Goal: Task Accomplishment & Management: Complete application form

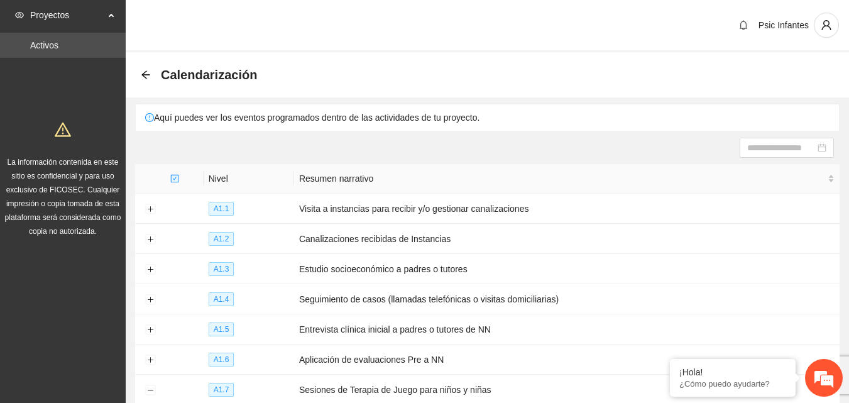
click at [198, 14] on div "Psic Infantes" at bounding box center [487, 26] width 723 height 52
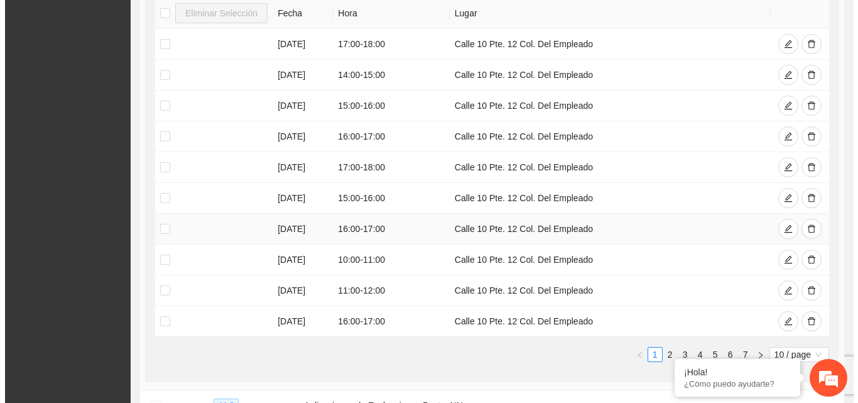
scroll to position [440, 0]
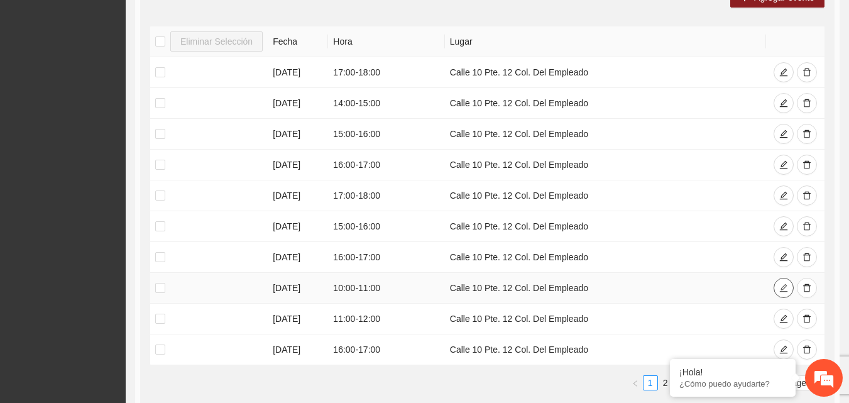
drag, startPoint x: 783, startPoint y: 283, endPoint x: 770, endPoint y: 283, distance: 13.8
click at [783, 283] on icon "edit" at bounding box center [783, 287] width 9 height 9
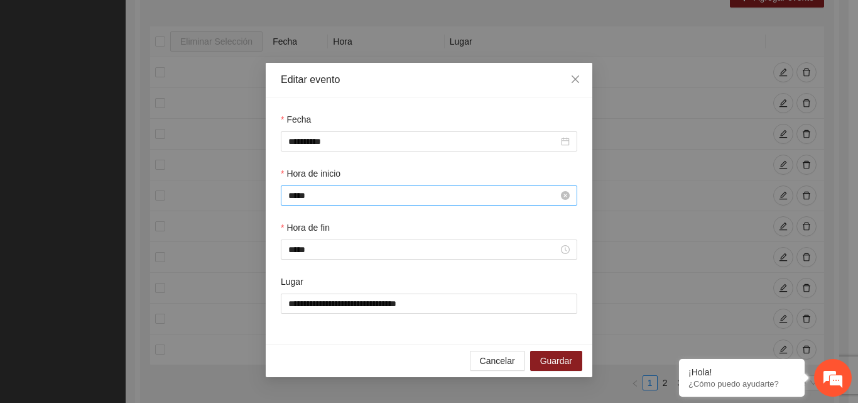
click at [319, 196] on input "*****" at bounding box center [423, 195] width 270 height 14
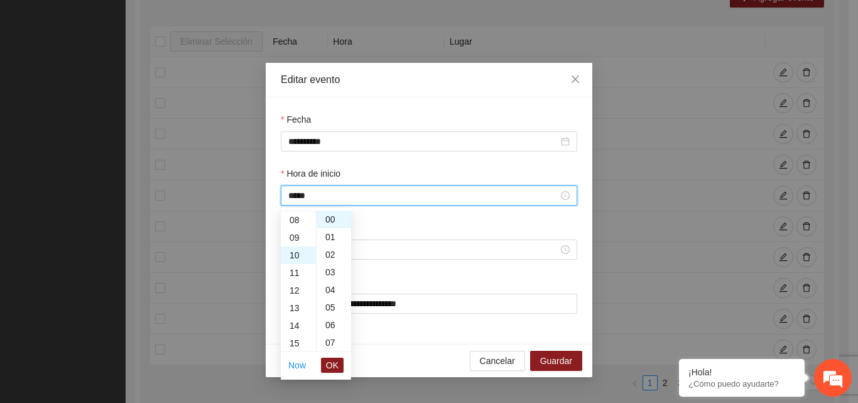
scroll to position [113, 0]
click at [299, 269] on div "09" at bounding box center [298, 265] width 35 height 18
type input "*****"
click at [332, 367] on span "OK" at bounding box center [332, 365] width 13 height 14
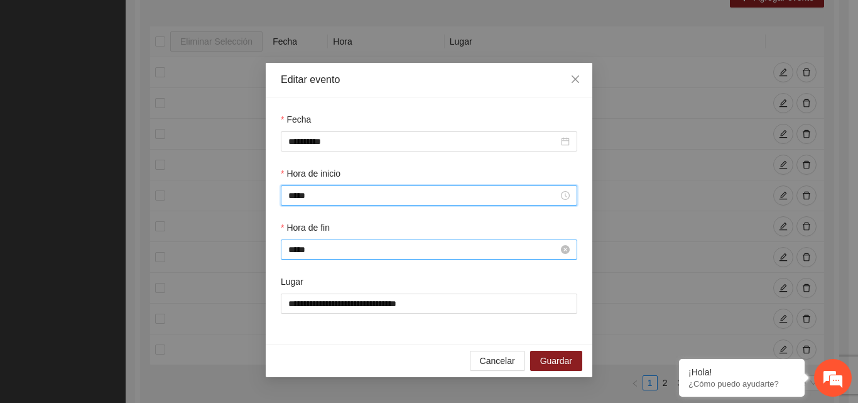
click at [347, 252] on input "*****" at bounding box center [423, 249] width 270 height 14
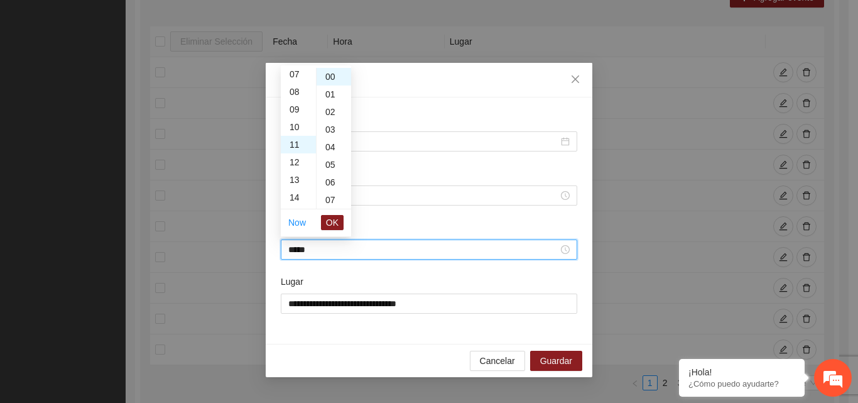
scroll to position [68, 0]
click at [296, 184] on div "10" at bounding box center [298, 185] width 35 height 18
type input "*****"
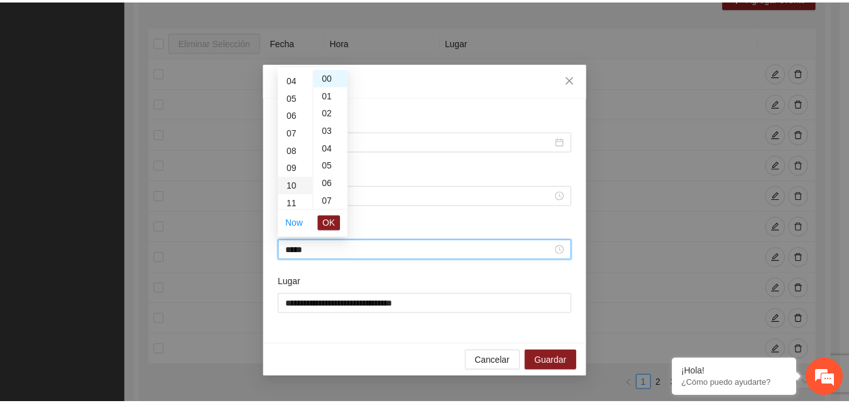
scroll to position [176, 0]
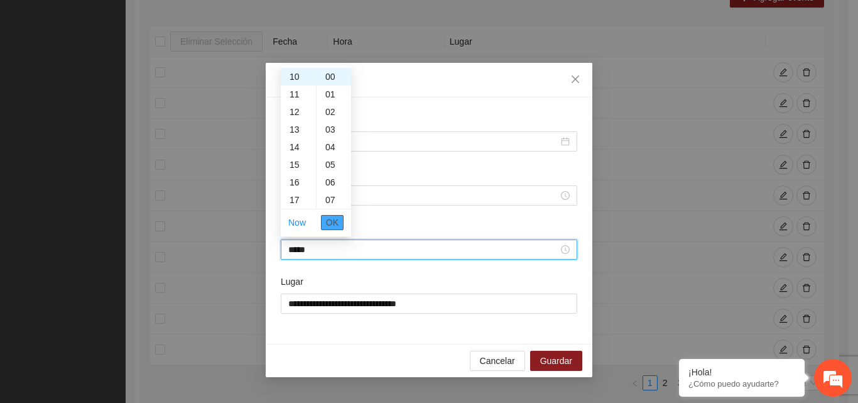
click at [333, 227] on span "OK" at bounding box center [332, 222] width 13 height 14
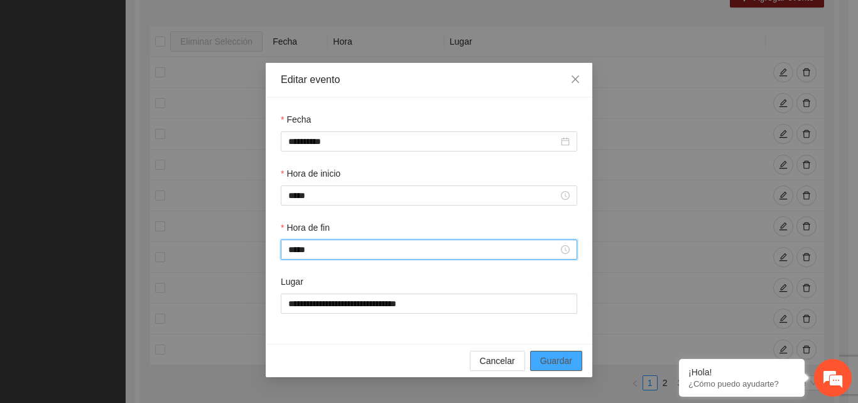
click at [560, 363] on span "Guardar" at bounding box center [556, 361] width 32 height 14
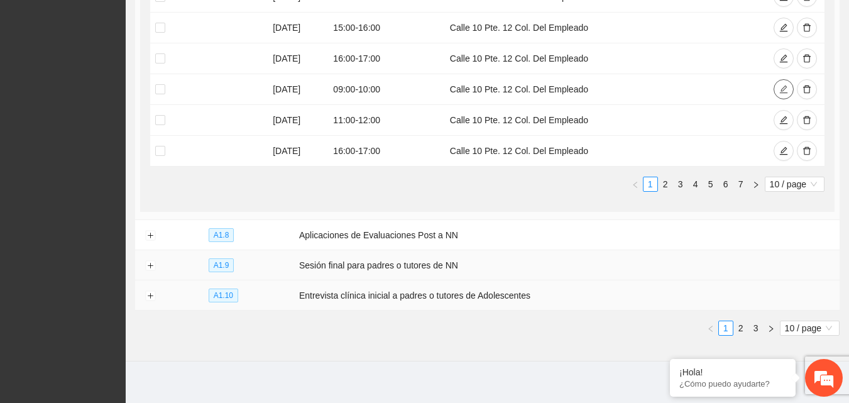
scroll to position [641, 0]
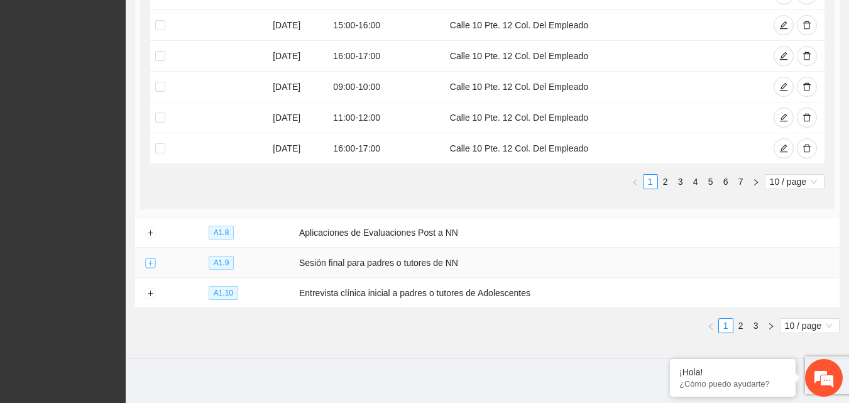
click at [151, 261] on button "Expand row" at bounding box center [150, 263] width 10 height 10
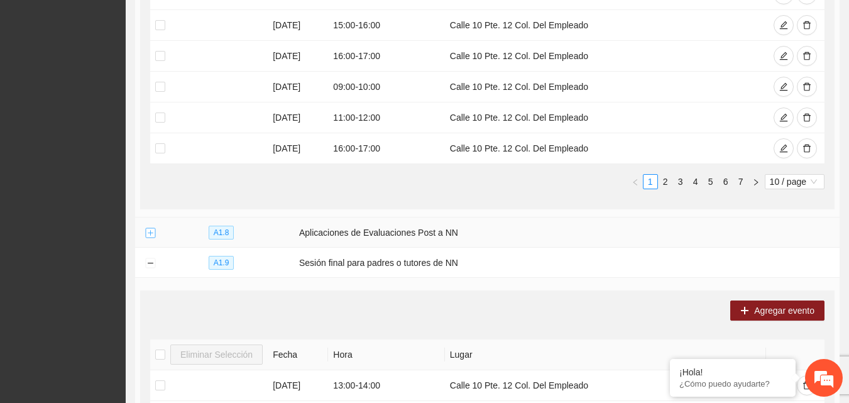
click at [148, 231] on button "Expand row" at bounding box center [150, 233] width 10 height 10
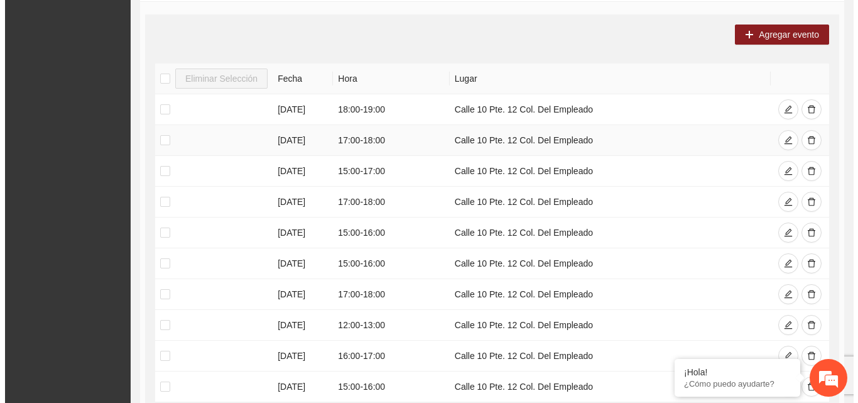
scroll to position [766, 0]
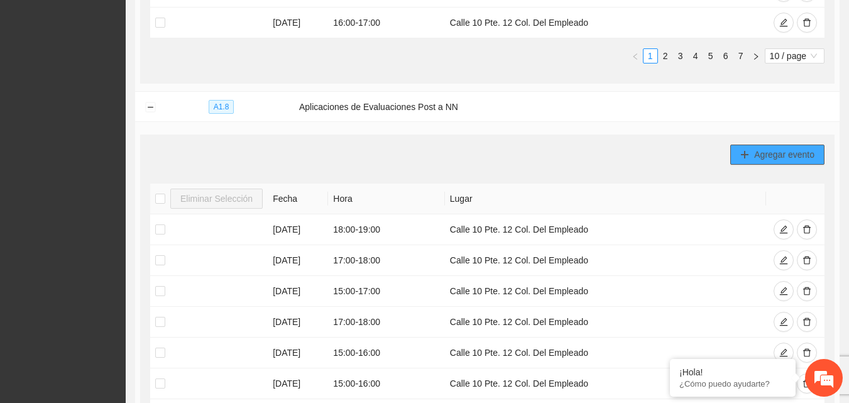
click at [745, 150] on icon "plus" at bounding box center [744, 154] width 9 height 9
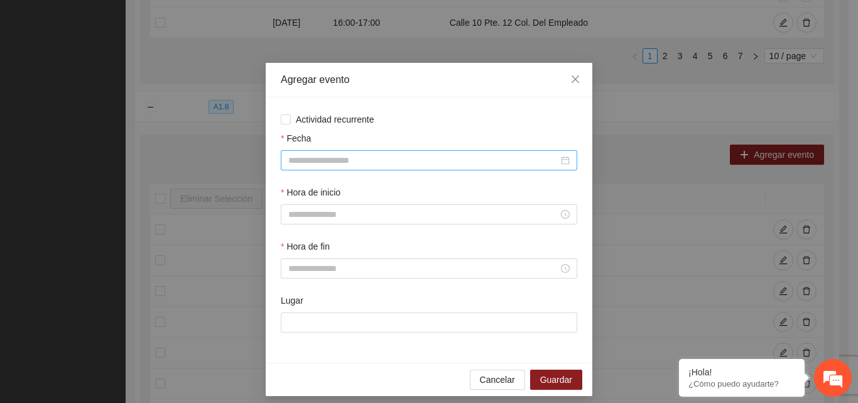
click at [344, 166] on input "Fecha" at bounding box center [423, 160] width 270 height 14
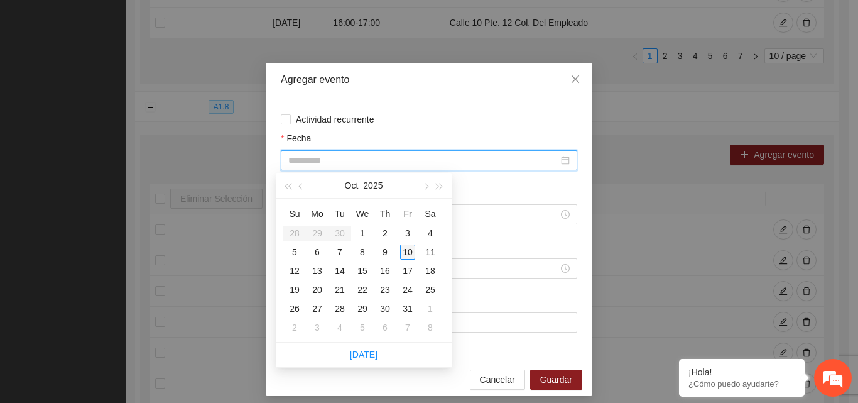
type input "**********"
click at [410, 251] on div "10" at bounding box center [407, 251] width 15 height 15
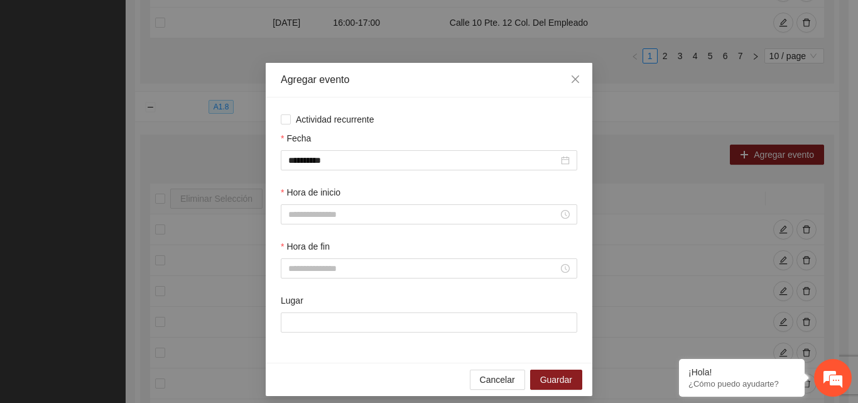
click at [370, 204] on div "Hora de inicio" at bounding box center [429, 194] width 296 height 19
click at [370, 219] on input "Hora de inicio" at bounding box center [423, 214] width 270 height 14
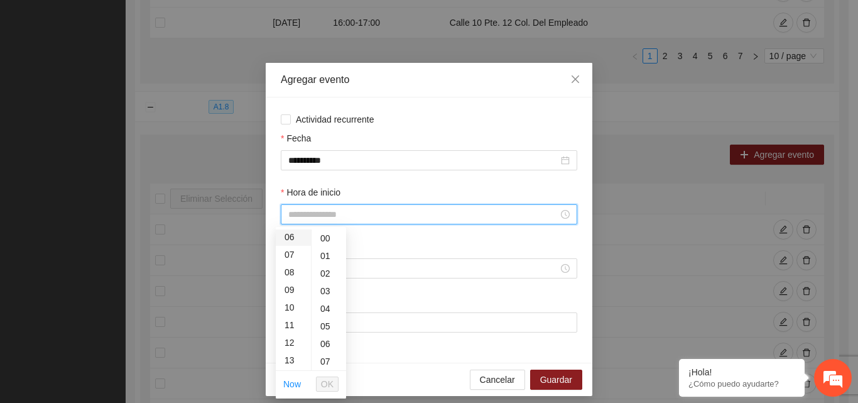
scroll to position [126, 0]
click at [291, 287] on div "10" at bounding box center [293, 289] width 35 height 18
type input "*****"
click at [345, 386] on ul "Now OK" at bounding box center [311, 384] width 70 height 26
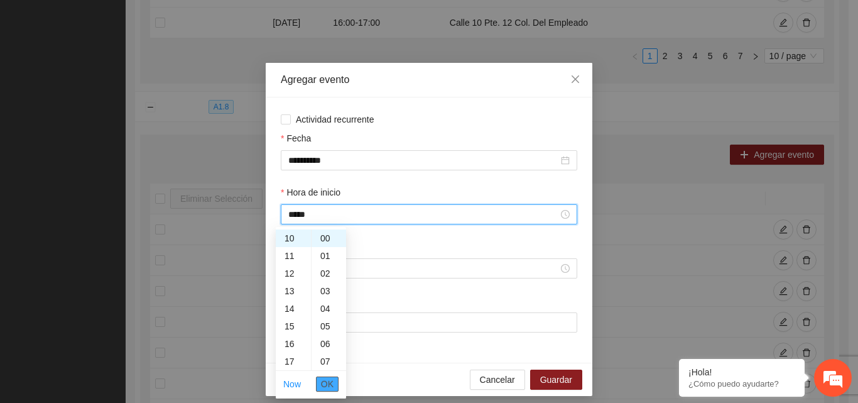
click at [332, 380] on span "OK" at bounding box center [327, 384] width 13 height 14
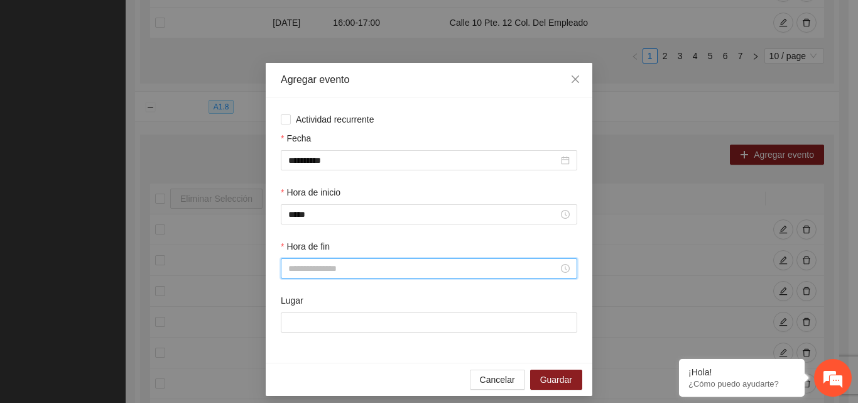
click at [341, 269] on input "Hora de fin" at bounding box center [423, 268] width 270 height 14
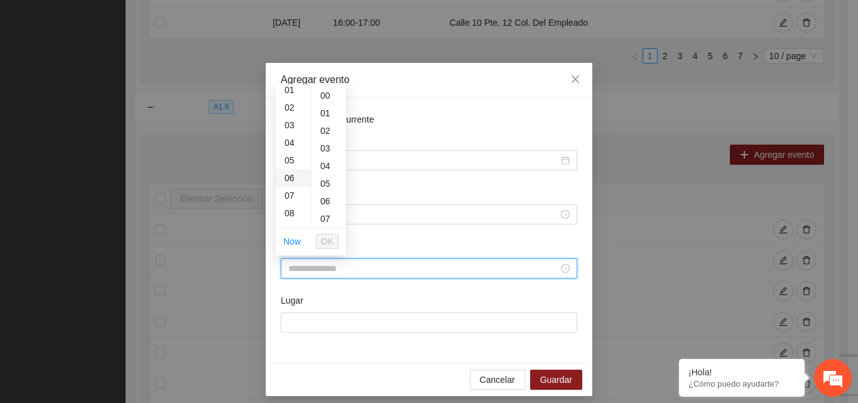
scroll to position [63, 0]
click at [286, 225] on div "11" at bounding box center [293, 226] width 35 height 18
type input "*****"
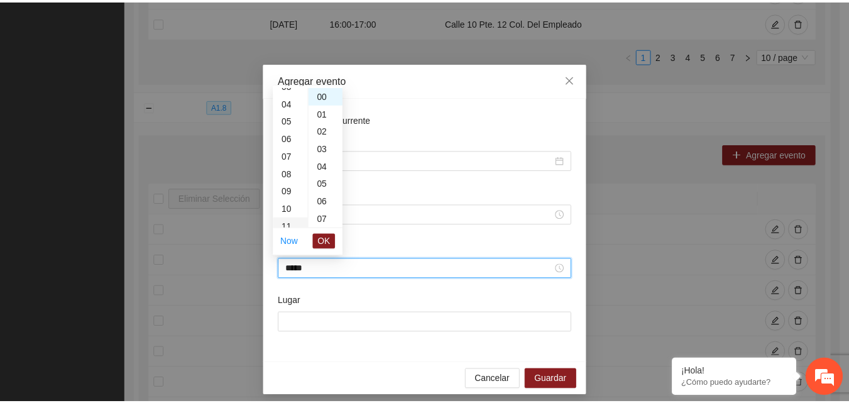
scroll to position [193, 0]
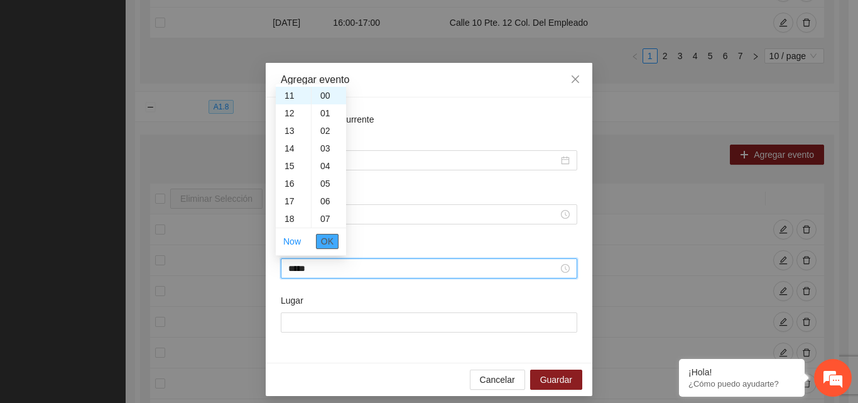
click at [325, 237] on span "OK" at bounding box center [327, 241] width 13 height 14
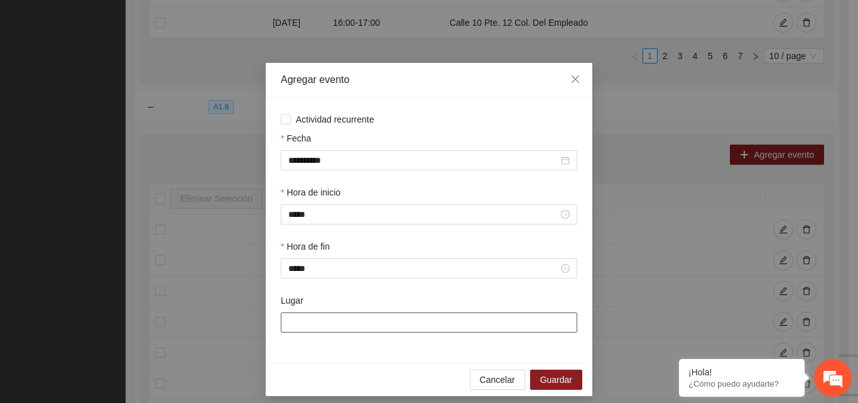
click at [313, 319] on input "Lugar" at bounding box center [429, 322] width 296 height 20
type input "**********"
click at [555, 376] on span "Guardar" at bounding box center [556, 380] width 32 height 14
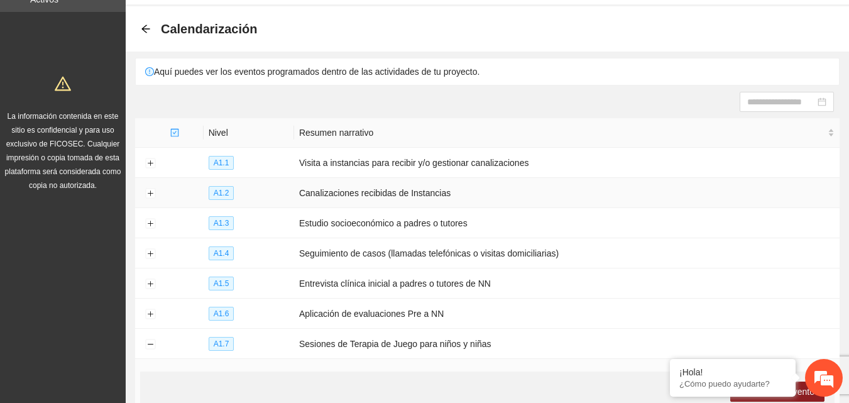
scroll to position [0, 0]
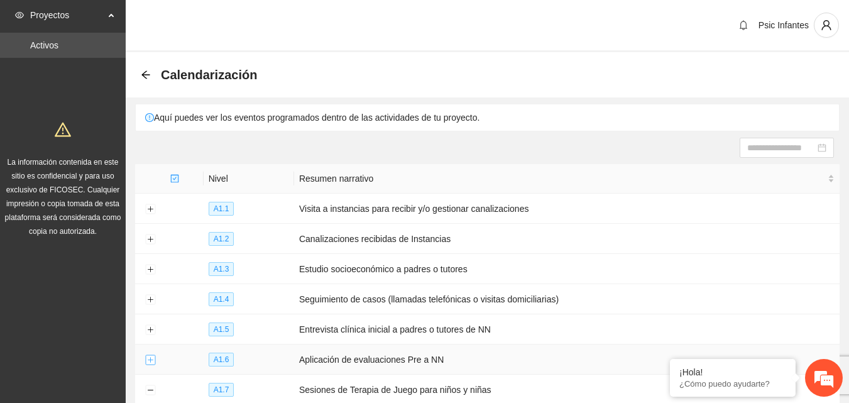
click at [152, 356] on button "Expand row" at bounding box center [150, 360] width 10 height 10
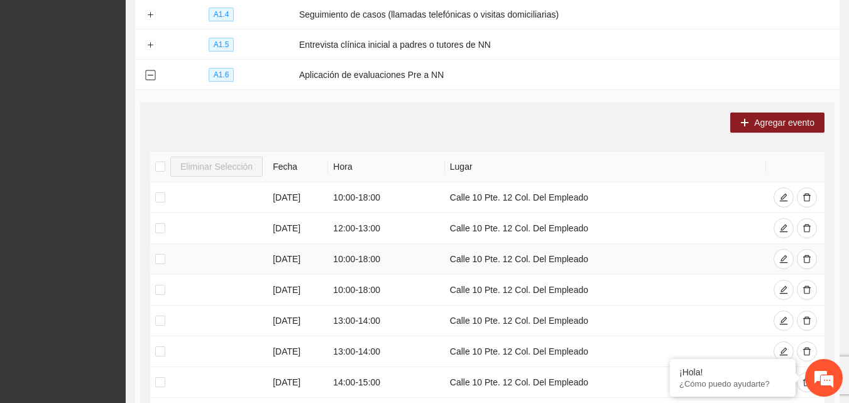
scroll to position [314, 0]
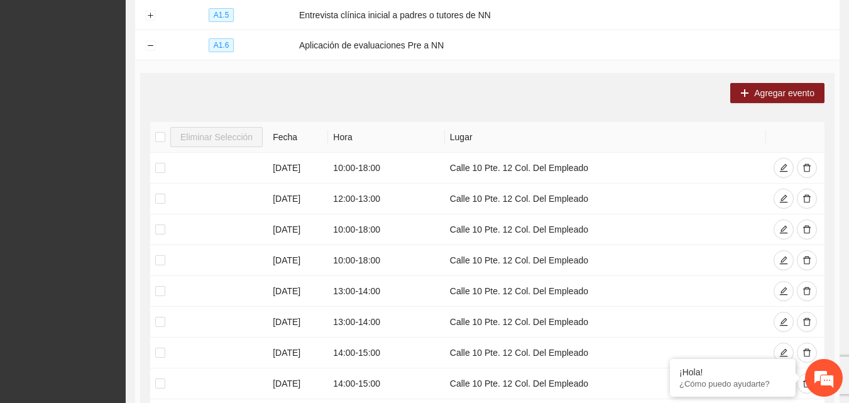
click at [438, 89] on div "Agregar evento" at bounding box center [487, 93] width 674 height 20
